Goal: Task Accomplishment & Management: Complete application form

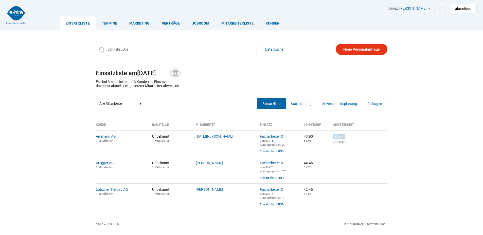
click at [177, 72] on img at bounding box center [175, 73] width 8 height 8
click at [170, 72] on input "14.10.2025" at bounding box center [153, 73] width 33 height 7
click at [375, 108] on link "Anfragen" at bounding box center [374, 103] width 25 height 11
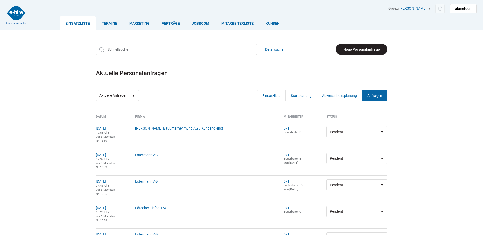
click at [361, 47] on link "Neue Personalanfrage" at bounding box center [361, 49] width 52 height 11
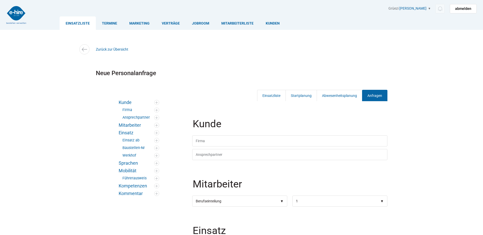
click at [235, 135] on legend "Kunde" at bounding box center [290, 127] width 196 height 16
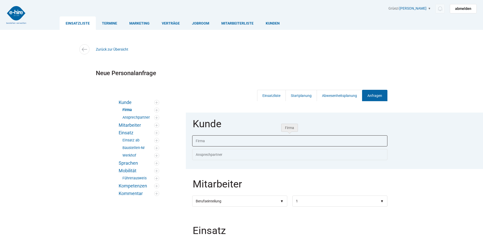
click at [230, 141] on input "text" at bounding box center [289, 141] width 195 height 11
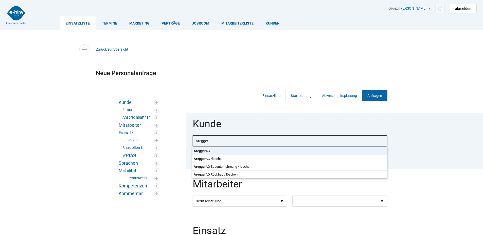
type input "Aregger AG"
click at [220, 151] on body "Einsatzliste Termine Marketing Verträge Jobroom Mitarbeiterliste Kunden Grüezi …" at bounding box center [241, 117] width 483 height 235
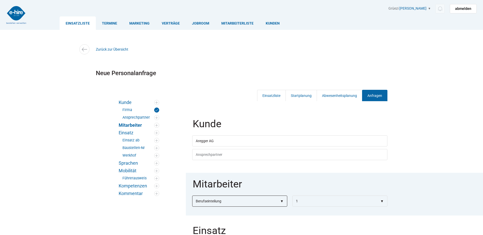
click at [230, 201] on select"] "Berufseinteilung Bauarbeiter C Bauarbeiter B Facharbeiter A Facharbeiter Q Vora…" at bounding box center [239, 201] width 95 height 11
select select"] "Facharbeiter Q"
select select"]
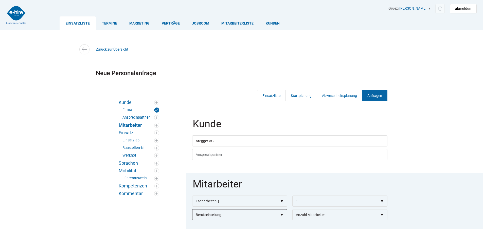
click at [232, 213] on select"] "Berufseinteilung Bauarbeiter C Bauarbeiter B Facharbeiter A Facharbeiter Q Vora…" at bounding box center [239, 214] width 95 height 11
select select"] "Facharbeiter A"
select select"]
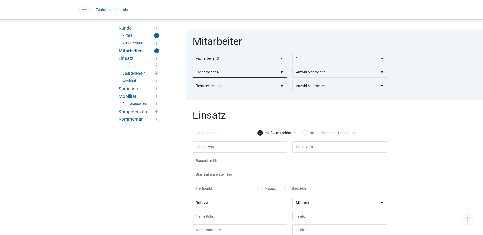
scroll to position [127, 0]
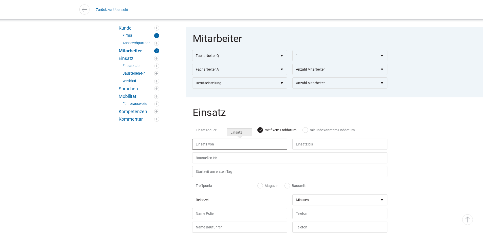
click at [229, 142] on input "text" at bounding box center [239, 144] width 95 height 11
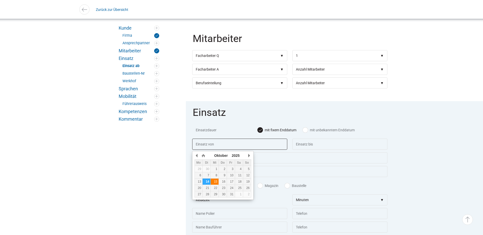
click at [213, 183] on div "15" at bounding box center [215, 182] width 8 height 4
type input "15.10.2025"
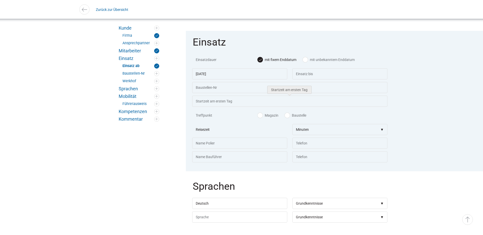
scroll to position [203, 0]
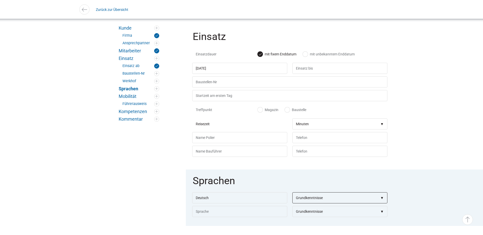
click at [327, 199] on select"] "Grundkenntnisse Gute Kenntnisse Sehr gute Kenntnisse Verhandlungssicher Mutters…" at bounding box center [339, 198] width 95 height 11
click at [225, 215] on input "text" at bounding box center [239, 211] width 95 height 11
click at [214, 204] on input "Deutsch" at bounding box center [239, 198] width 95 height 11
drag, startPoint x: 192, startPoint y: 201, endPoint x: 161, endPoint y: 209, distance: 32.4
click at [161, 209] on div "Kunde Firma Ansprechpartner Mitarbeiter Einsatz Einsatz ab Baustellen-Nr Werkho…" at bounding box center [241, 199] width 304 height 616
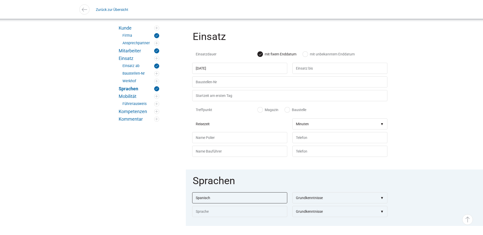
type input "Spanisch"
click at [328, 204] on select"] "Grundkenntnisse Gute Kenntnisse Sehr gute Kenntnisse Verhandlungssicher Mutters…" at bounding box center [339, 198] width 95 height 11
select select"] "Muttersprache"
click at [292, 195] on select"] "Grundkenntnisse Gute Kenntnisse Sehr gute Kenntnisse Verhandlungssicher Mutters…" at bounding box center [339, 198] width 95 height 11
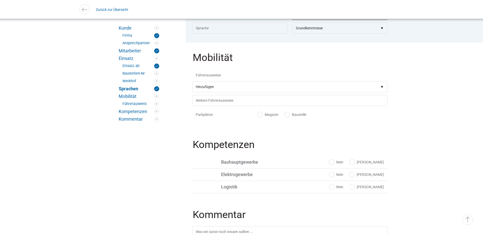
scroll to position [405, 0]
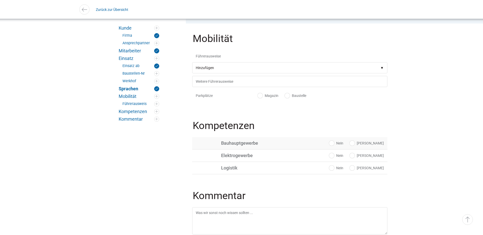
click at [374, 146] on label "[PERSON_NAME]" at bounding box center [366, 143] width 34 height 5
radio input "true"
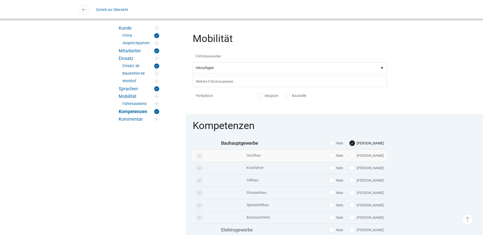
click at [376, 158] on label "Ja" at bounding box center [366, 155] width 34 height 5
radio input "true"
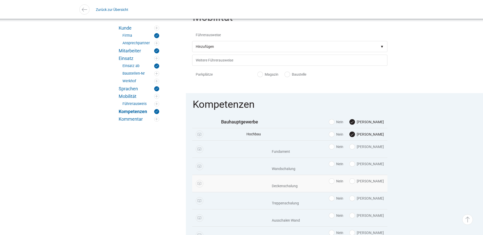
scroll to position [456, 0]
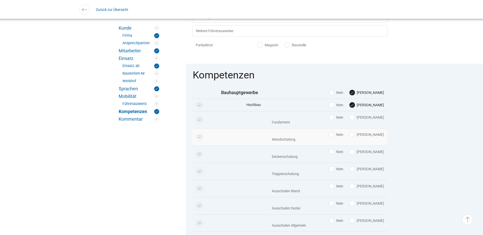
click at [375, 137] on label "Ja" at bounding box center [366, 134] width 34 height 5
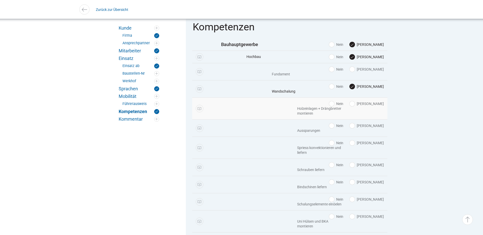
scroll to position [532, 0]
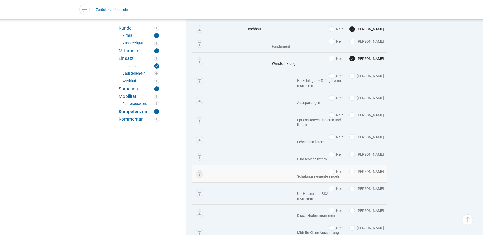
click at [199, 170] on link "Public Display" at bounding box center [200, 174] width 8 height 8
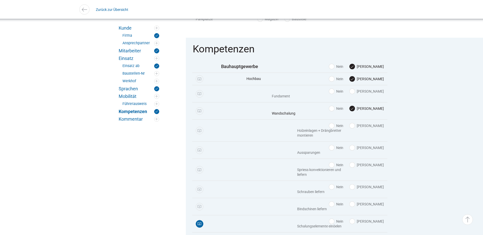
scroll to position [481, 0]
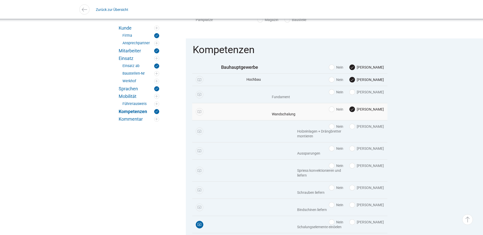
click at [373, 111] on label "Ja" at bounding box center [366, 109] width 34 height 5
radio input "false"
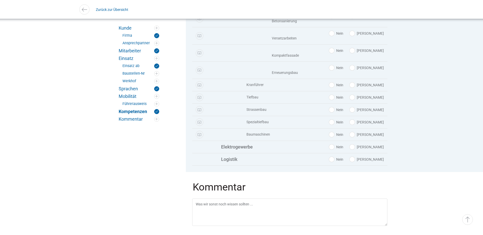
scroll to position [851, 0]
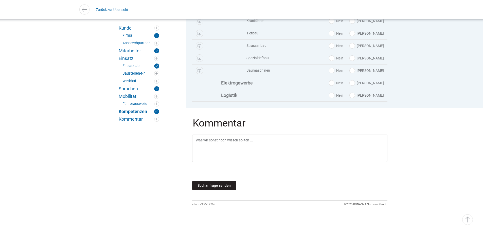
click at [205, 184] on input "Suchanfrage senden" at bounding box center [214, 185] width 44 height 9
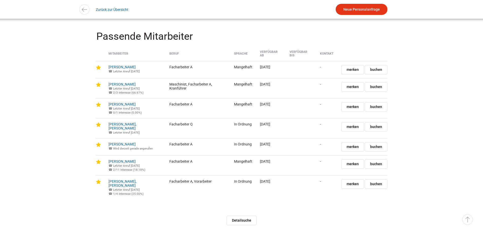
scroll to position [456, 0]
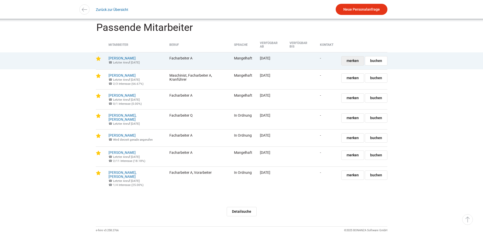
click at [351, 65] on span "merken" at bounding box center [352, 60] width 12 height 9
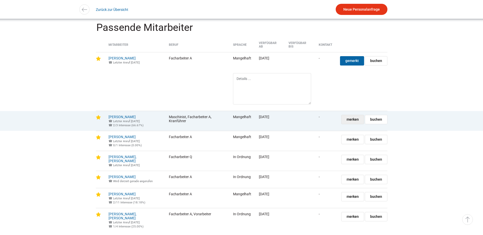
click at [354, 124] on span "merken" at bounding box center [352, 119] width 12 height 9
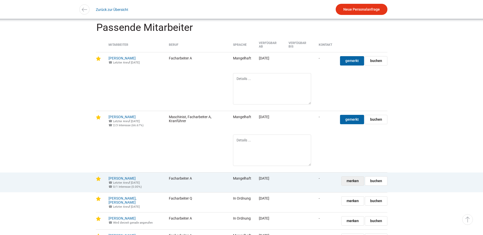
click at [351, 186] on span "merken" at bounding box center [352, 181] width 12 height 9
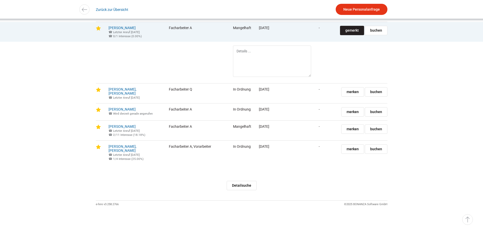
scroll to position [620, 0]
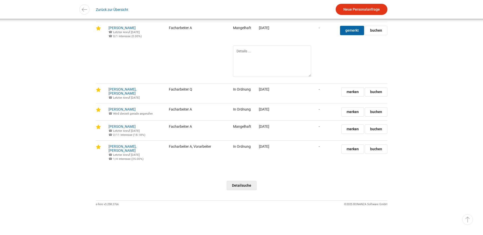
click at [245, 187] on link "Detailsuche" at bounding box center [241, 185] width 30 height 9
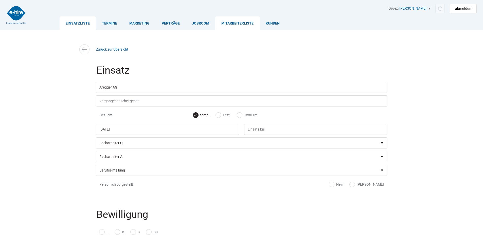
click at [81, 28] on link "Einsatzliste" at bounding box center [78, 22] width 36 height 13
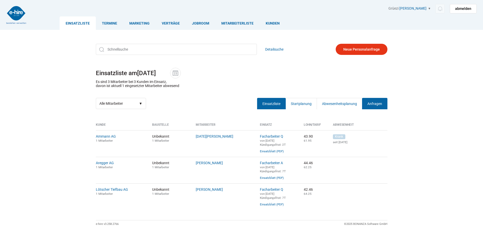
click at [377, 101] on link "Anfragen" at bounding box center [374, 103] width 25 height 11
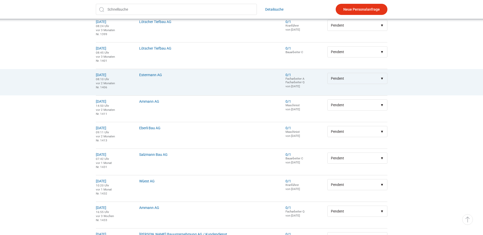
scroll to position [329, 0]
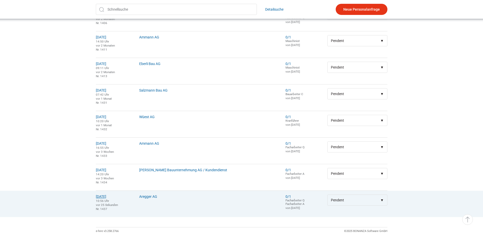
click at [104, 199] on link "14.10.2025" at bounding box center [101, 197] width 10 height 4
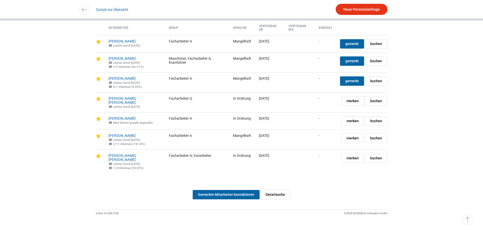
scroll to position [491, 0]
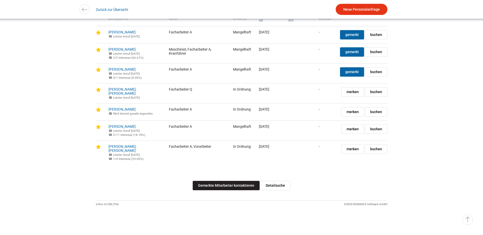
click at [219, 183] on link "Gemerkte Mitarbeiter kontaktieren" at bounding box center [226, 185] width 67 height 9
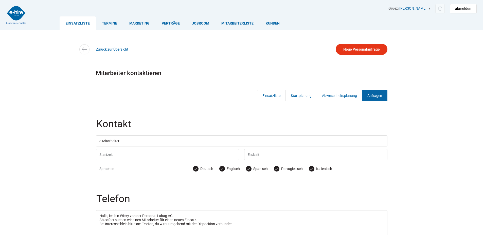
click at [73, 21] on link "Einsatzliste" at bounding box center [78, 22] width 36 height 13
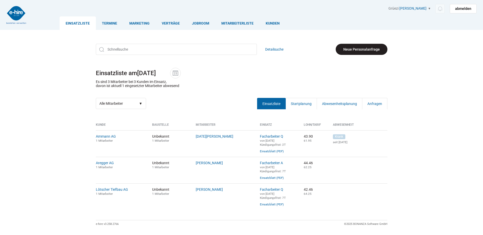
click at [354, 49] on link "Neue Personalanfrage" at bounding box center [361, 49] width 52 height 11
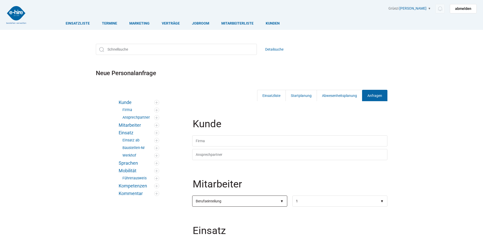
click at [220, 206] on select"] "Berufseinteilung Bauarbeiter C Bauarbeiter B Facharbeiter A Facharbeiter Q Vora…" at bounding box center [239, 201] width 95 height 11
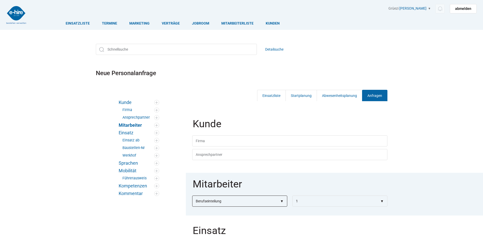
select select"] "Facharbeiter Q"
select select"]
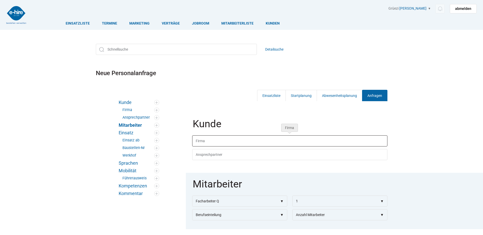
click at [218, 142] on input "text" at bounding box center [289, 141] width 195 height 11
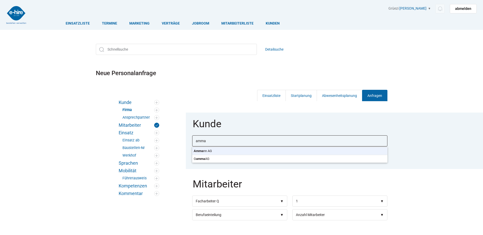
type input "Ammann AG"
click at [208, 153] on body "Einsatzliste Termine Marketing Verträge Jobroom Mitarbeiterliste Kunden Grüezi …" at bounding box center [241, 117] width 483 height 235
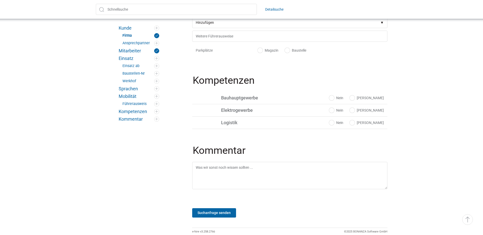
scroll to position [469, 0]
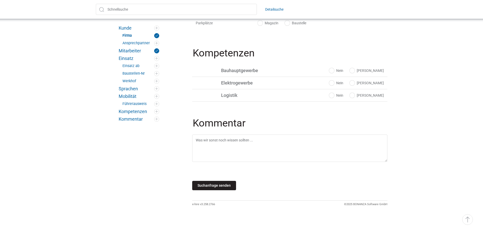
click at [204, 187] on input "Suchanfrage senden" at bounding box center [214, 185] width 44 height 9
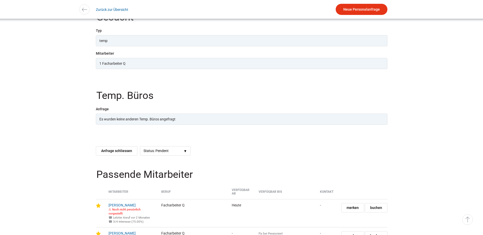
scroll to position [258, 0]
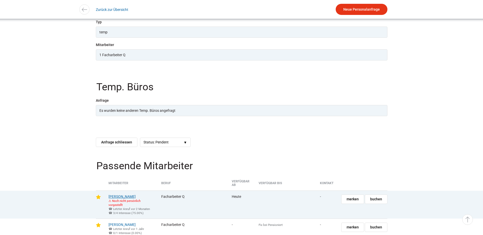
click at [123, 199] on link "[PERSON_NAME]" at bounding box center [121, 197] width 27 height 4
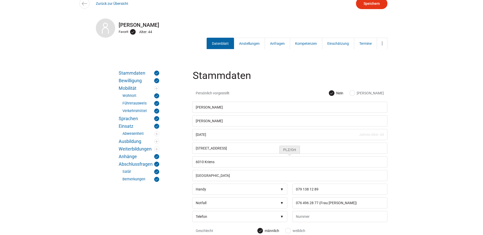
scroll to position [51, 0]
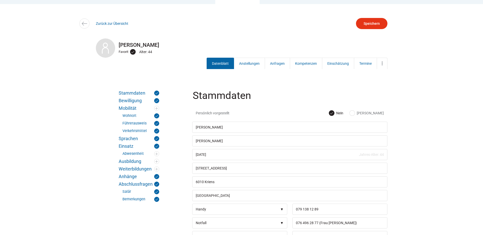
scroll to position [25, 0]
click at [111, 26] on link "Zurück zur Übersicht" at bounding box center [112, 24] width 32 height 4
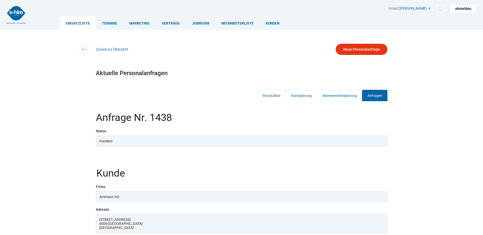
click at [71, 16] on div "Einsatzliste Termine Marketing Verträge Jobroom Mitarbeiterliste [PERSON_NAME]" at bounding box center [268, 18] width 417 height 24
click at [73, 21] on link "Einsatzliste" at bounding box center [78, 22] width 36 height 13
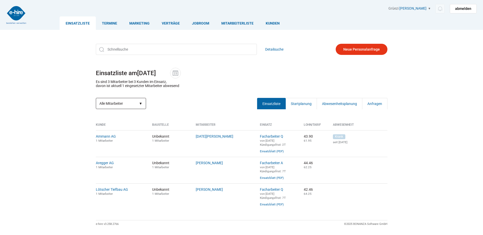
click at [141, 104] on select "Alle Mitarbeiter Abwesende Mitarbeiter Neue Mitarbeiter" at bounding box center [121, 103] width 50 height 11
click at [188, 98] on div "Detailsuche Einsatzliste am 14.10.2025 Es sind 3 Mitarbeiter bei 3 Kunden im Ei…" at bounding box center [241, 76] width 304 height 73
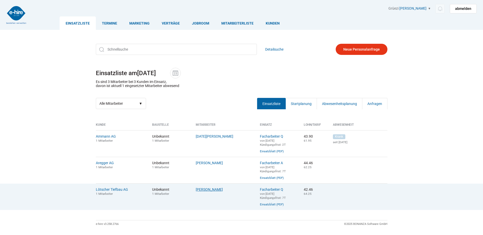
click at [208, 192] on link "[PERSON_NAME]" at bounding box center [209, 190] width 27 height 4
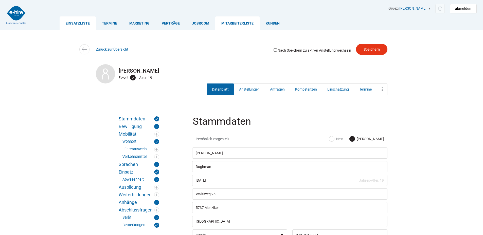
click at [78, 27] on link "Einsatzliste" at bounding box center [78, 22] width 36 height 13
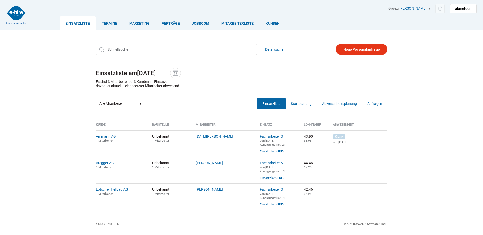
click at [275, 51] on link "Detailsuche" at bounding box center [274, 49] width 18 height 11
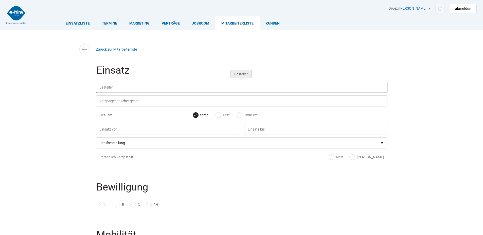
click at [119, 82] on input "text" at bounding box center [241, 87] width 291 height 11
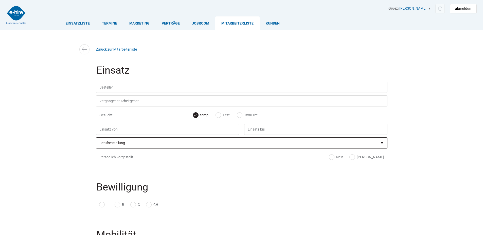
click at [129, 144] on select"] "Berufseinteilung Bauarbeiter C Bauarbeiter B Facharbeiter A Facharbeiter Q Vora…" at bounding box center [241, 143] width 291 height 11
select select"] "Facharbeiter A"
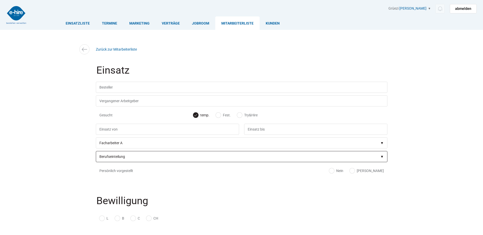
click at [138, 154] on select"] "Berufseinteilung Bauarbeiter C Bauarbeiter B Facharbeiter A Facharbeiter Q Vora…" at bounding box center [241, 156] width 291 height 11
select select"] "Facharbeiter Q"
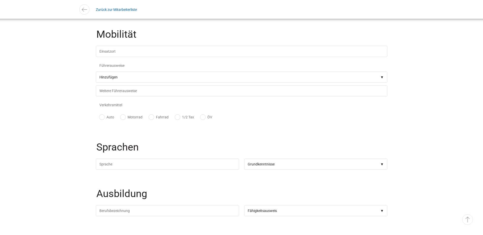
scroll to position [329, 0]
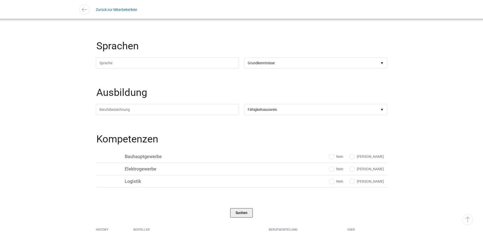
click at [241, 213] on input "Suchen" at bounding box center [241, 212] width 23 height 9
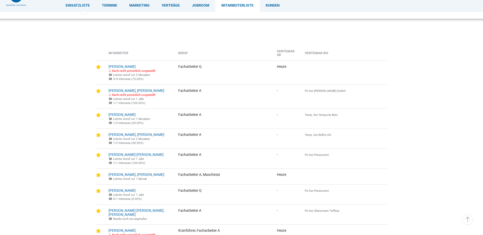
scroll to position [51, 0]
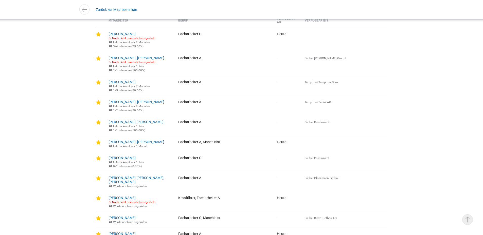
click at [469, 219] on link "▵ Nach oben" at bounding box center [467, 220] width 11 height 11
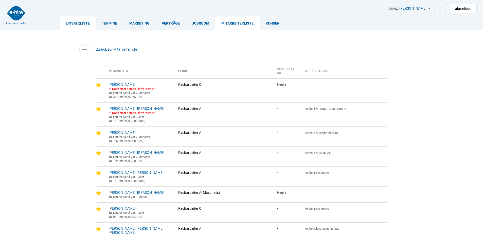
click at [71, 21] on link "Einsatzliste" at bounding box center [78, 22] width 36 height 13
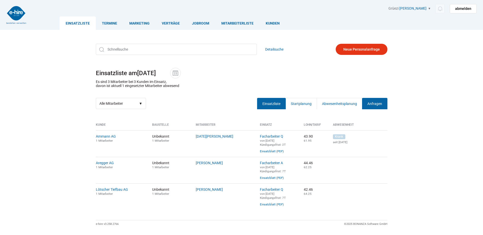
click at [370, 102] on link "Anfragen" at bounding box center [374, 103] width 25 height 11
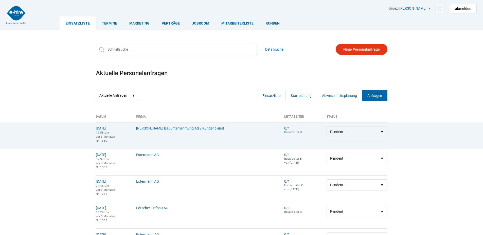
click at [103, 126] on link "20.06.2025" at bounding box center [101, 128] width 10 height 4
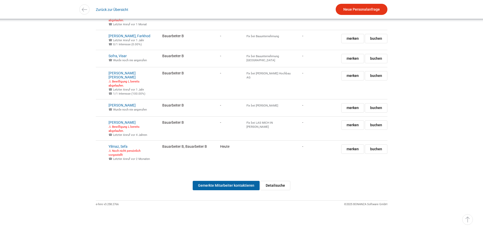
scroll to position [4408, 0]
click at [239, 185] on link "Gemerkte Mitarbeiter kontaktieren" at bounding box center [226, 185] width 67 height 9
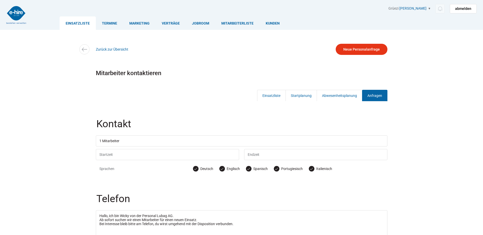
click at [72, 22] on link "Einsatzliste" at bounding box center [78, 22] width 36 height 13
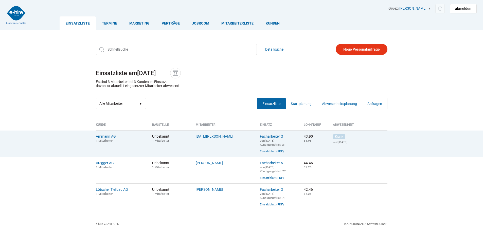
click at [200, 139] on link "[DATE][PERSON_NAME]" at bounding box center [214, 137] width 37 height 4
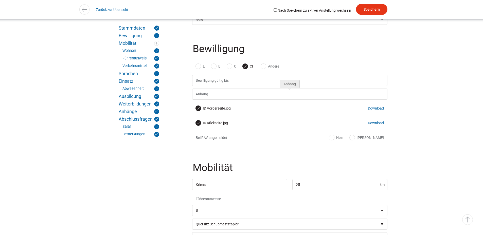
scroll to position [304, 0]
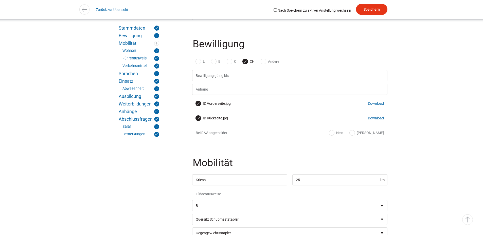
click at [375, 106] on link "Download" at bounding box center [376, 104] width 16 height 4
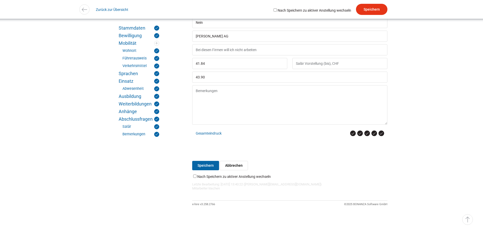
scroll to position [2038, 0]
click at [468, 220] on link "▵ Nach oben" at bounding box center [467, 220] width 11 height 11
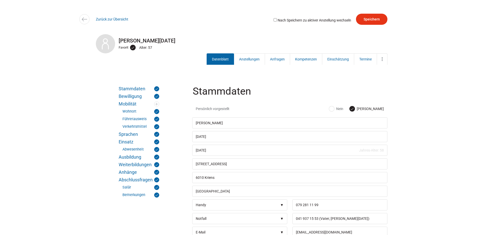
scroll to position [0, 0]
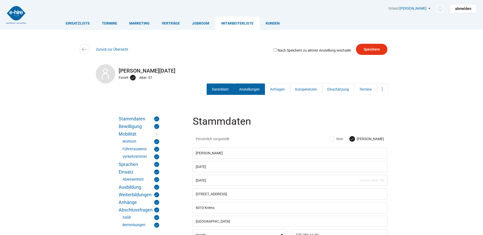
click at [248, 88] on link "Anstellungen" at bounding box center [249, 89] width 31 height 11
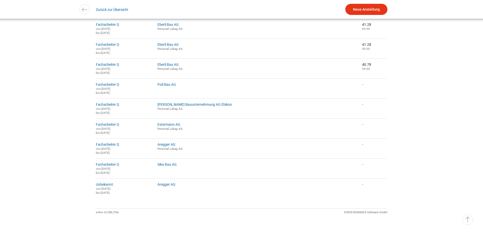
scroll to position [721, 0]
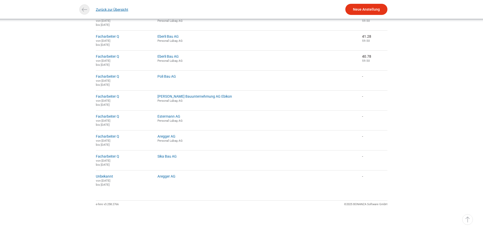
click at [107, 10] on link "Zurück zur Übersicht" at bounding box center [112, 9] width 32 height 11
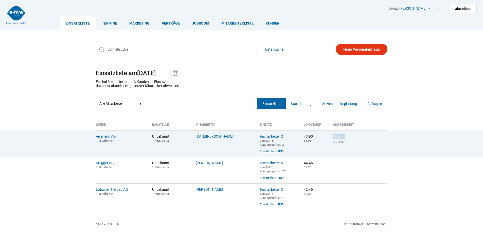
click at [203, 139] on link "Lohri, Stefan" at bounding box center [214, 137] width 37 height 4
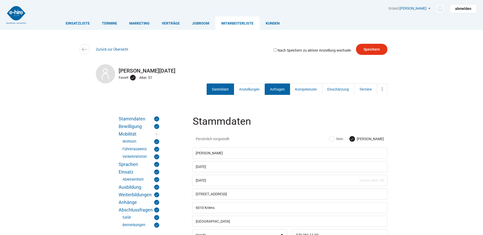
click at [273, 88] on link "Anfragen" at bounding box center [276, 89] width 25 height 11
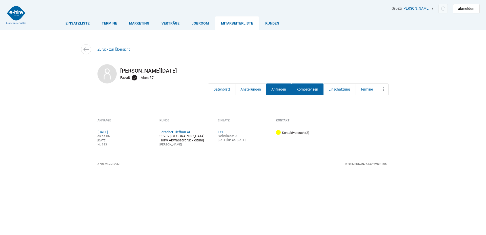
click at [310, 87] on link "Kompetenzen" at bounding box center [307, 89] width 32 height 11
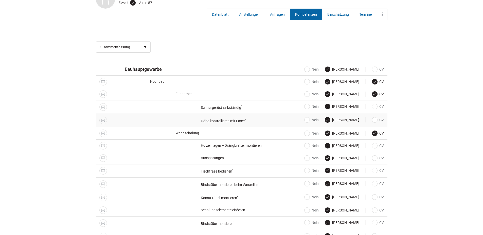
scroll to position [76, 0]
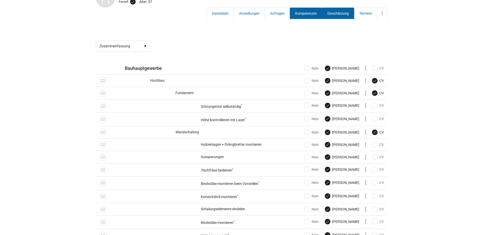
click at [334, 15] on link "Einschätzung" at bounding box center [338, 13] width 32 height 11
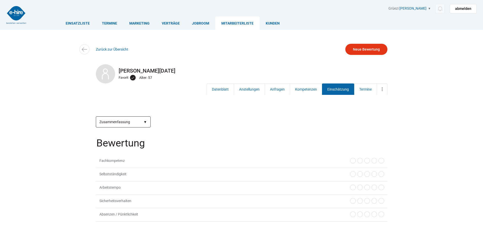
click at [144, 121] on select "Zusammenfassung [DATE] ([PERSON_NAME]) Neue Bewertung" at bounding box center [123, 122] width 55 height 11
select select "312"
click at [96, 117] on select "Zusammenfassung [DATE] ([PERSON_NAME]) Neue Bewertung" at bounding box center [123, 122] width 55 height 11
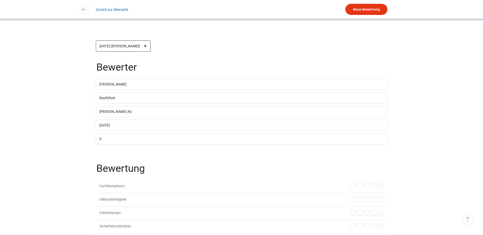
scroll to position [152, 0]
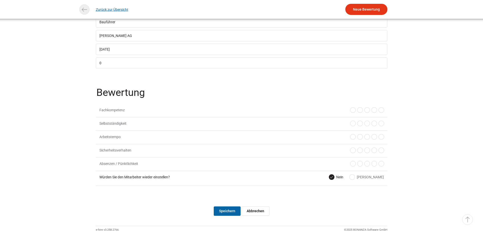
click at [108, 13] on link "Zurück zur Übersicht" at bounding box center [112, 9] width 32 height 11
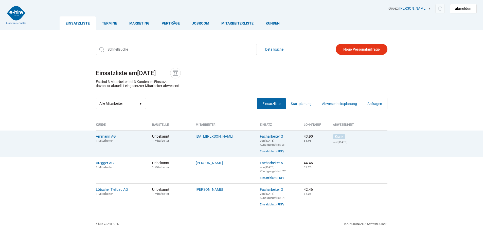
click at [203, 137] on link "Lohri, Stefan" at bounding box center [214, 137] width 37 height 4
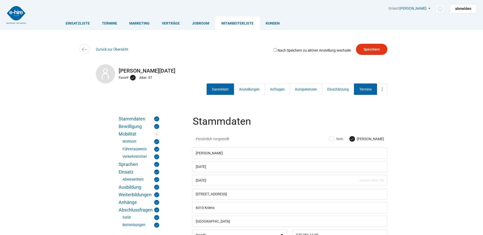
click at [368, 92] on link "Termine" at bounding box center [365, 89] width 23 height 11
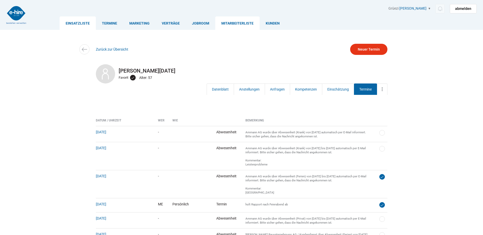
click at [69, 23] on link "Einsatzliste" at bounding box center [78, 22] width 36 height 13
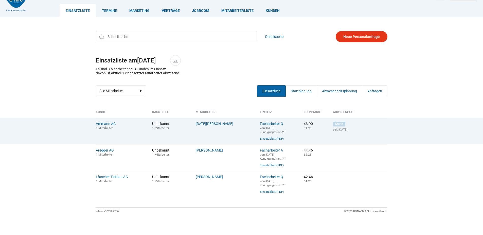
scroll to position [24, 0]
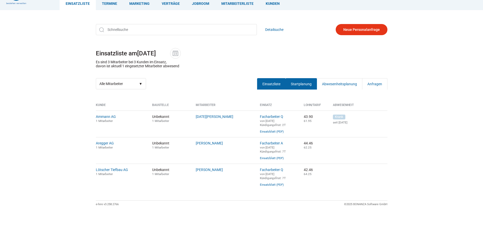
click at [304, 82] on link "Startplanung" at bounding box center [300, 83] width 31 height 11
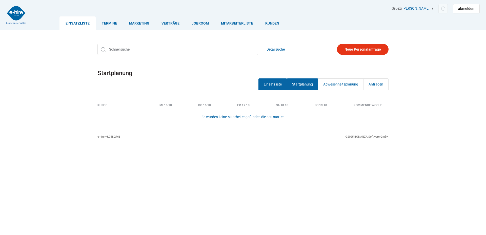
click at [273, 83] on link "Einsatzliste" at bounding box center [273, 84] width 29 height 11
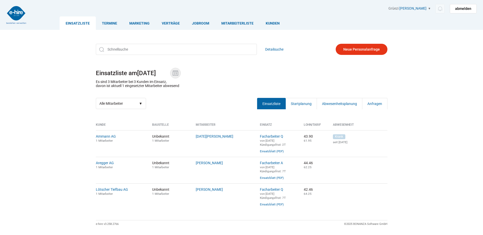
click at [176, 72] on img at bounding box center [175, 73] width 8 height 8
click at [170, 72] on input "14.10.2025" at bounding box center [153, 73] width 33 height 7
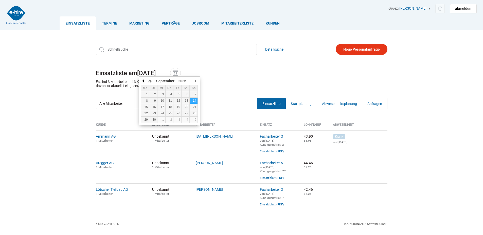
click at [142, 80] on button "button" at bounding box center [143, 81] width 5 height 8
click at [169, 113] on div "25" at bounding box center [169, 114] width 8 height 4
type input "25.09.2025"
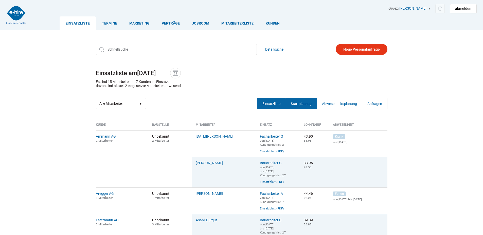
click at [289, 106] on link "Startplanung" at bounding box center [300, 103] width 31 height 11
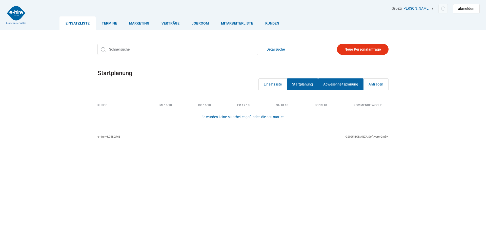
click at [332, 85] on link "Abwesenheitsplanung" at bounding box center [341, 84] width 46 height 11
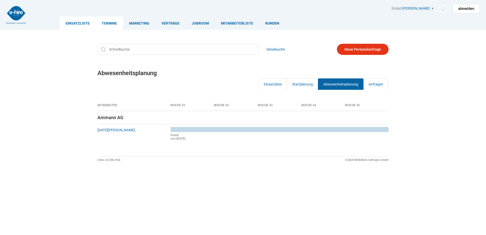
click at [108, 23] on link "Termine" at bounding box center [109, 22] width 27 height 13
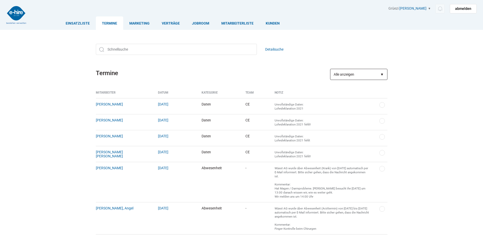
click at [378, 73] on select "Alle anzeigen Kein Verantwortlicher (263) Eberli, Cheyenne (5) Eberli, Markus (…" at bounding box center [358, 74] width 57 height 11
select select "?select=22"
click at [330, 69] on select "Alle anzeigen Kein Verantwortlicher (263) Eberli, Cheyenne (5) Eberli, Markus (…" at bounding box center [358, 74] width 57 height 11
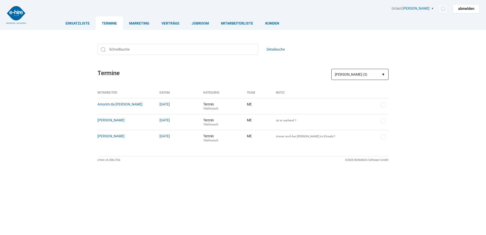
click at [364, 78] on select "Alle anzeigen Kein Verantwortlicher (263) Eberli, Cheyenne (5) Eberli, Markus (…" at bounding box center [360, 74] width 57 height 11
select select "?select=47"
click at [332, 69] on select "Alle anzeigen Kein Verantwortlicher (263) Eberli, Cheyenne (5) Eberli, Markus (…" at bounding box center [360, 74] width 57 height 11
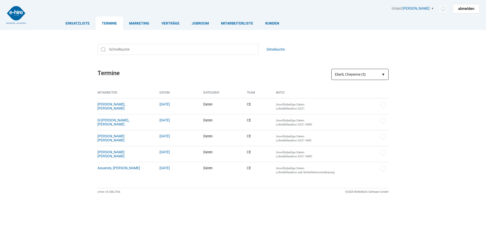
click at [365, 74] on select "Alle anzeigen Kein Verantwortlicher (263) Eberli, Cheyenne (5) Eberli, Markus (…" at bounding box center [360, 74] width 57 height 11
select select "?select=0"
click at [332, 69] on select "Alle anzeigen Kein Verantwortlicher (263) Eberli, Cheyenne (5) Eberli, Markus (…" at bounding box center [360, 74] width 57 height 11
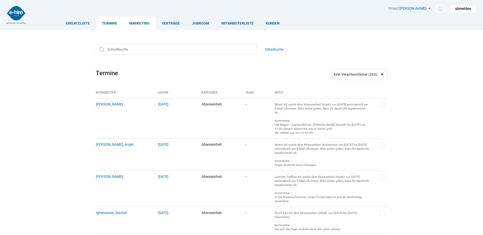
click at [137, 23] on link "Marketing" at bounding box center [139, 22] width 32 height 13
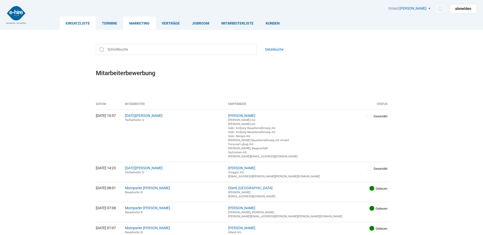
click at [76, 23] on link "Einsatzliste" at bounding box center [78, 22] width 36 height 13
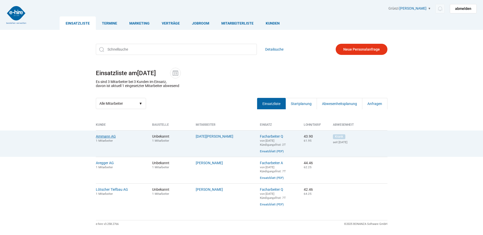
click at [107, 138] on link "Ammann AG" at bounding box center [106, 137] width 20 height 4
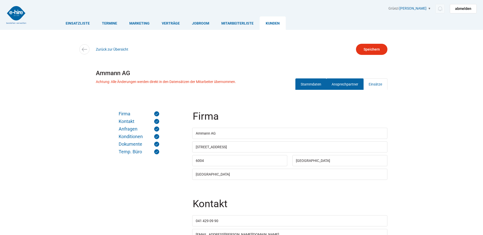
click at [344, 80] on link "Ansprechpartner" at bounding box center [344, 84] width 37 height 11
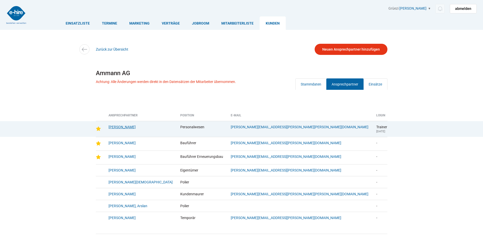
click at [124, 129] on link "Burch, Lisbeth" at bounding box center [121, 127] width 27 height 4
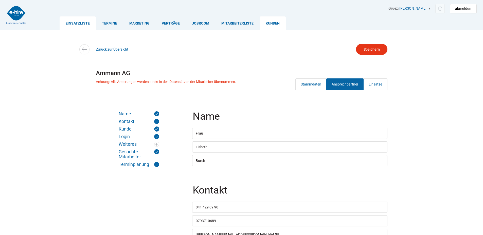
click at [70, 22] on link "Einsatzliste" at bounding box center [78, 22] width 36 height 13
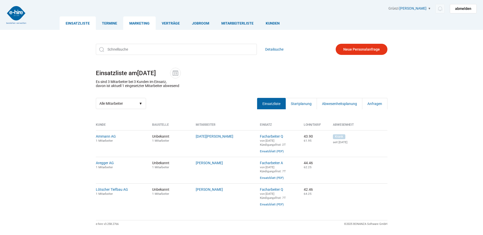
click at [132, 22] on link "Marketing" at bounding box center [139, 22] width 32 height 13
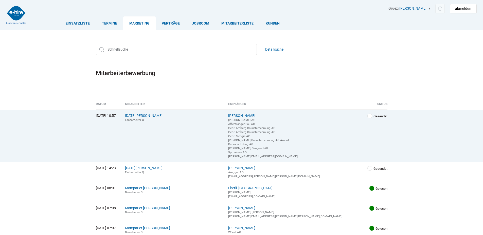
click at [157, 118] on td "Lohri, Stefan Facharbeiter Q" at bounding box center [172, 136] width 103 height 52
click at [156, 117] on link "[DATE][PERSON_NAME]" at bounding box center [143, 116] width 37 height 4
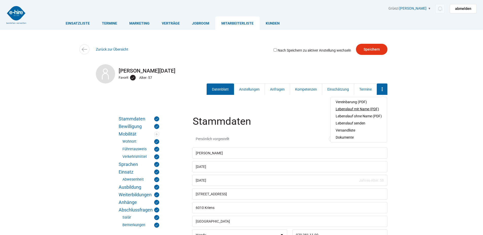
click at [352, 111] on link "Lebenslauf mit Name (PDF)" at bounding box center [358, 109] width 46 height 7
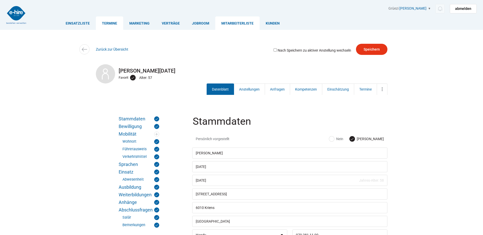
click at [109, 21] on link "Termine" at bounding box center [109, 22] width 27 height 13
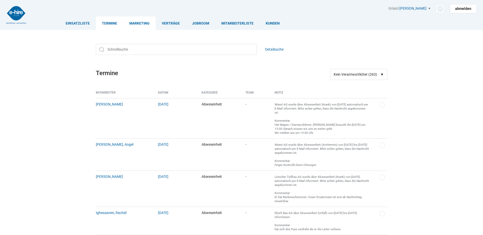
click at [140, 21] on link "Marketing" at bounding box center [139, 22] width 32 height 13
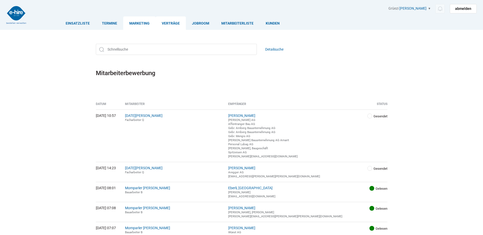
click at [164, 20] on link "Verträge" at bounding box center [171, 22] width 30 height 13
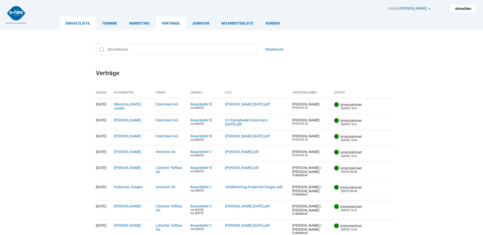
click at [76, 22] on link "Einsatzliste" at bounding box center [78, 22] width 36 height 13
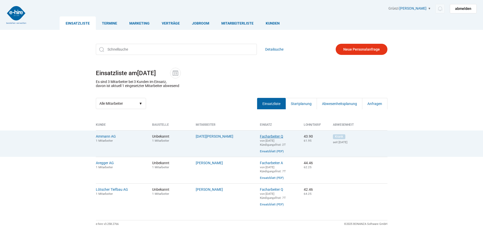
click at [269, 137] on link "Facharbeiter Q" at bounding box center [271, 137] width 23 height 4
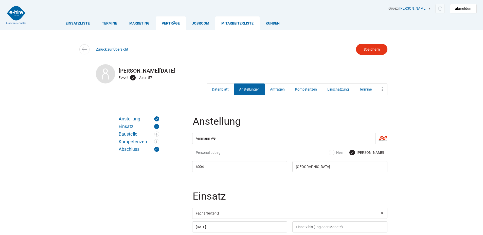
click at [164, 24] on link "Verträge" at bounding box center [171, 22] width 30 height 13
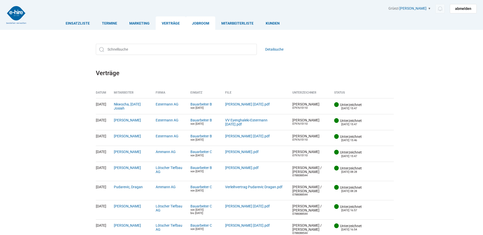
click at [197, 22] on link "Jobroom" at bounding box center [200, 22] width 29 height 13
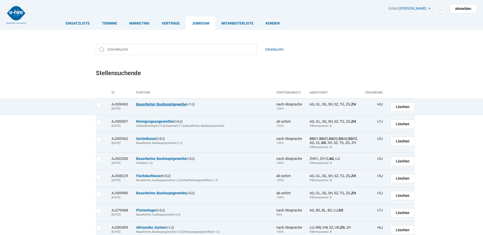
click at [157, 104] on link "Bauarbeiter, Bauhauptgewerbe" at bounding box center [161, 104] width 50 height 4
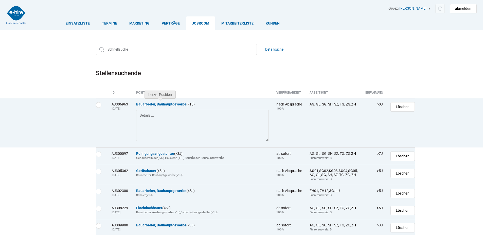
click at [138, 103] on link "Bauarbeiter, Bauhauptgewerbe" at bounding box center [161, 104] width 50 height 4
